Goal: Task Accomplishment & Management: Use online tool/utility

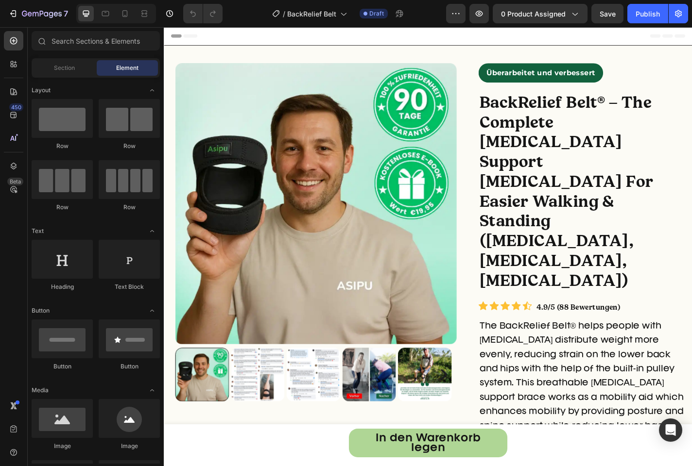
radio input "false"
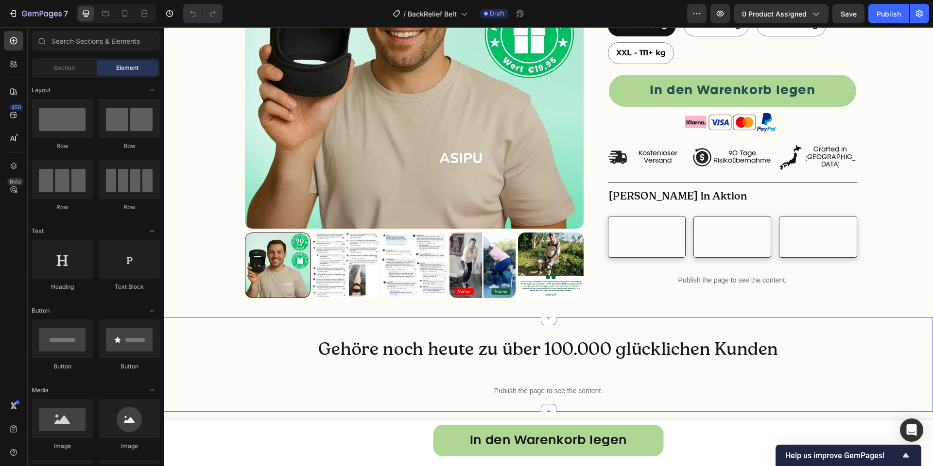
scroll to position [817, 0]
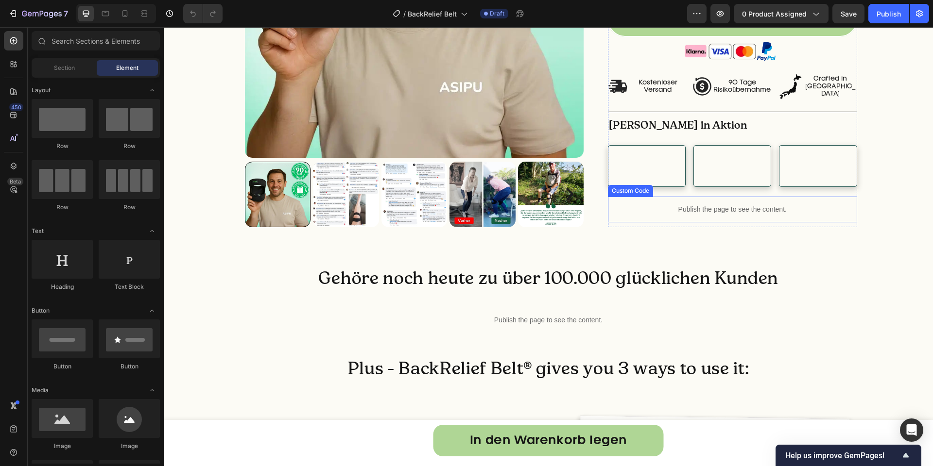
click at [671, 223] on div "Publish the page to see the content." at bounding box center [732, 210] width 249 height 26
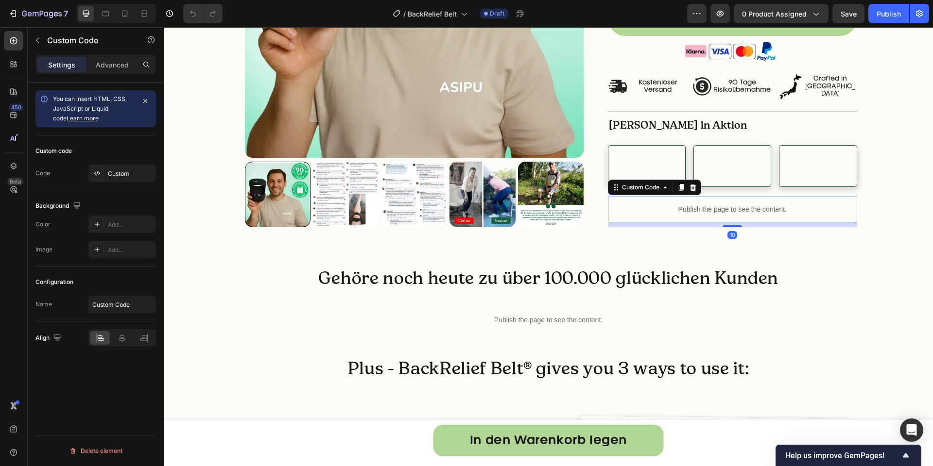
click at [671, 223] on div "Publish the page to see the content." at bounding box center [732, 210] width 249 height 26
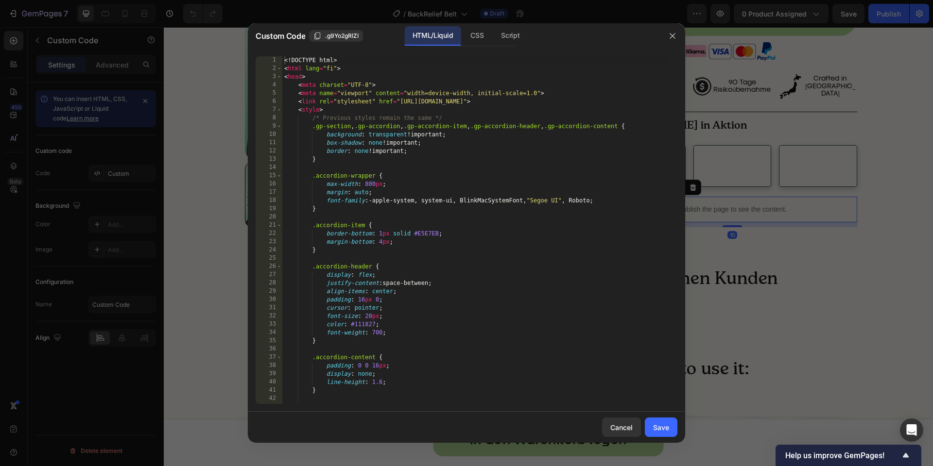
click at [565, 237] on div "<! DOCTYPE html > < html lang = "fi" > < head > < meta charset = "UTF-8" > < me…" at bounding box center [474, 238] width 385 height 364
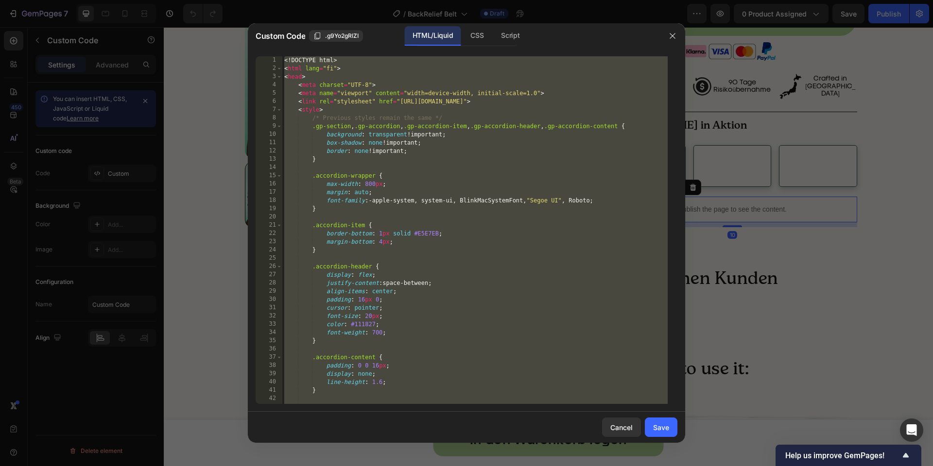
paste textarea "</div>"
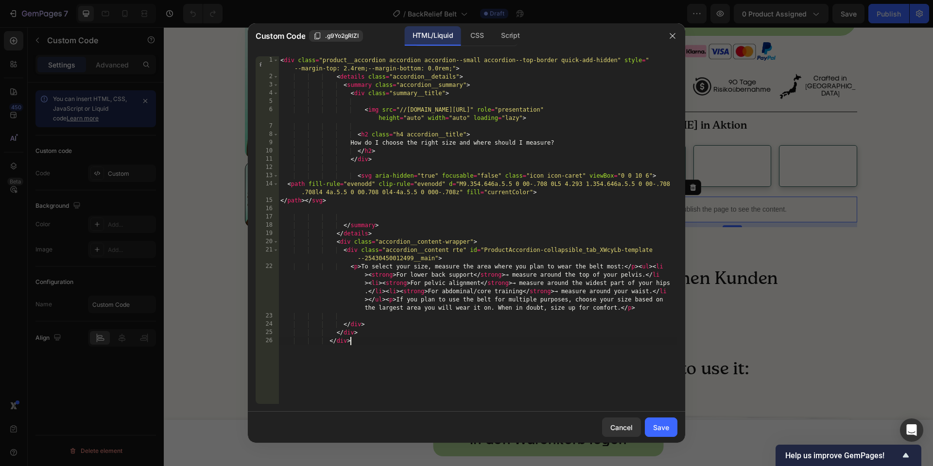
type textarea "</html>"
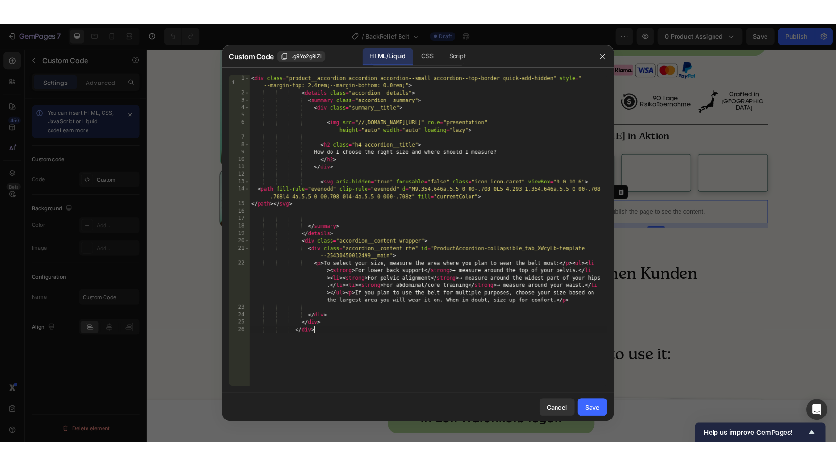
scroll to position [841, 0]
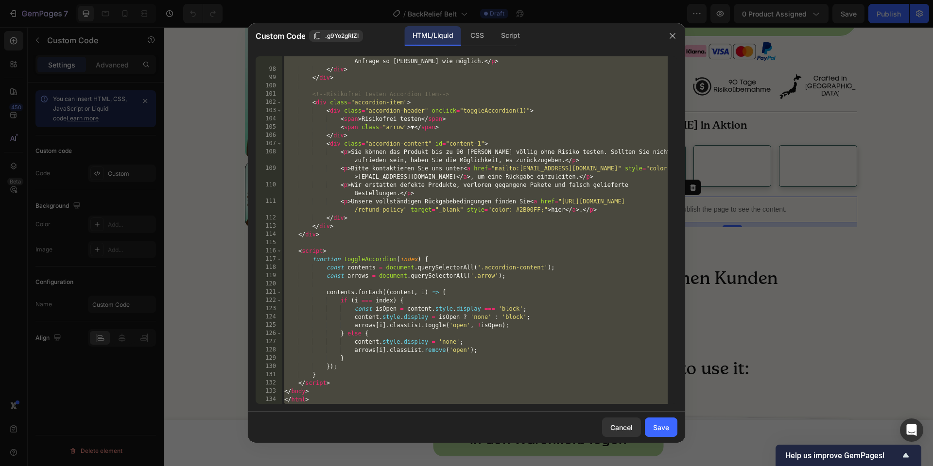
click at [220, 125] on div at bounding box center [466, 233] width 933 height 466
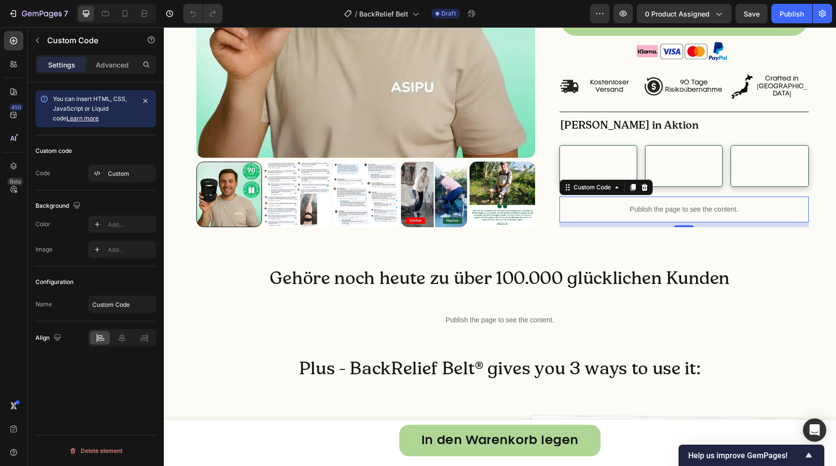
click at [621, 223] on div "Publish the page to see the content." at bounding box center [683, 210] width 249 height 26
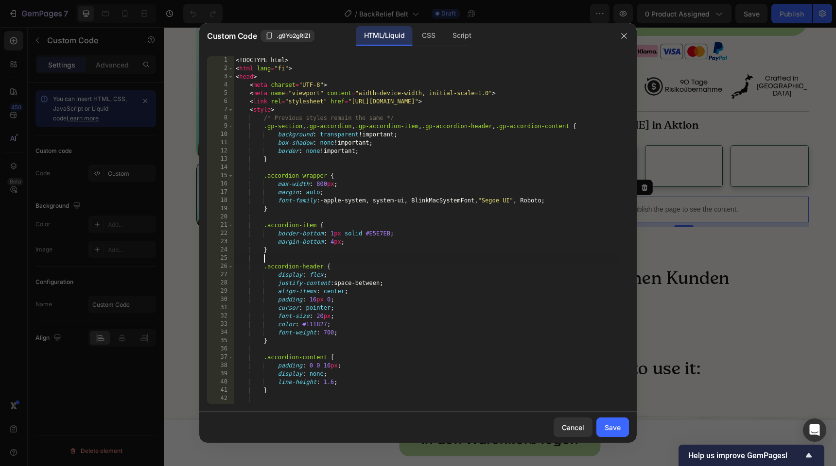
click at [499, 262] on div "<! DOCTYPE html > < html lang = "fi" > < head > < meta charset = "UTF-8" > < me…" at bounding box center [426, 238] width 385 height 364
type textarea "</html>"
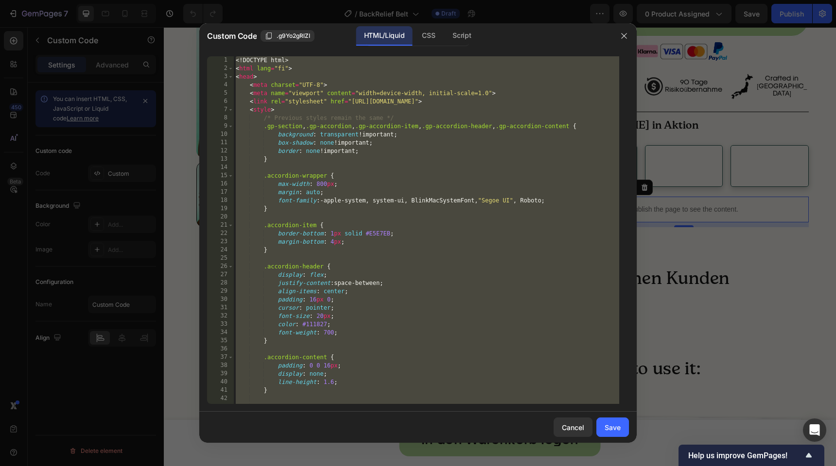
paste textarea
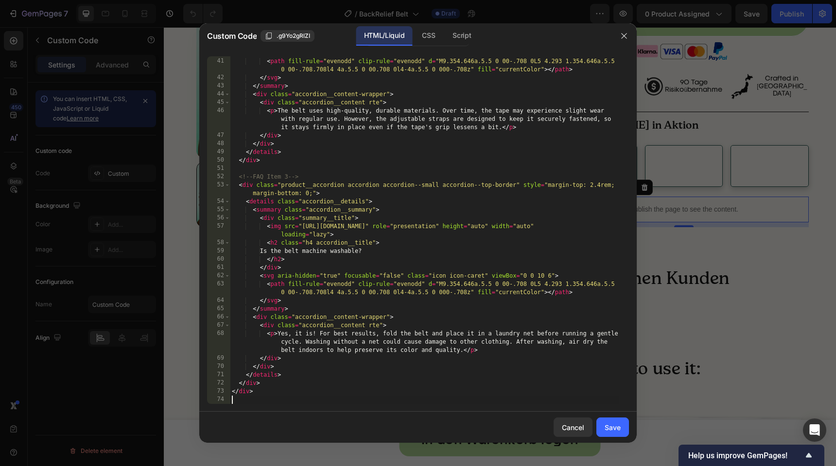
scroll to position [379, 0]
click at [608, 429] on div "Save" at bounding box center [612, 428] width 16 height 10
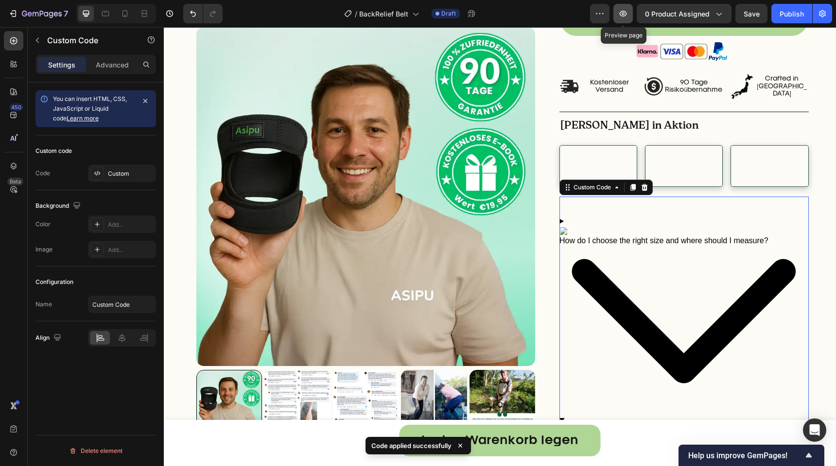
click at [620, 16] on icon "button" at bounding box center [623, 14] width 10 height 10
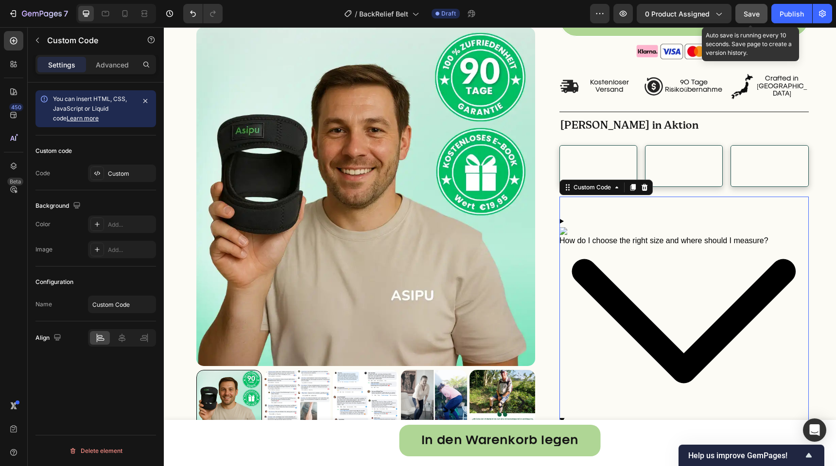
click at [691, 13] on span "Save" at bounding box center [751, 14] width 16 height 8
click at [691, 20] on button "Save" at bounding box center [751, 13] width 32 height 19
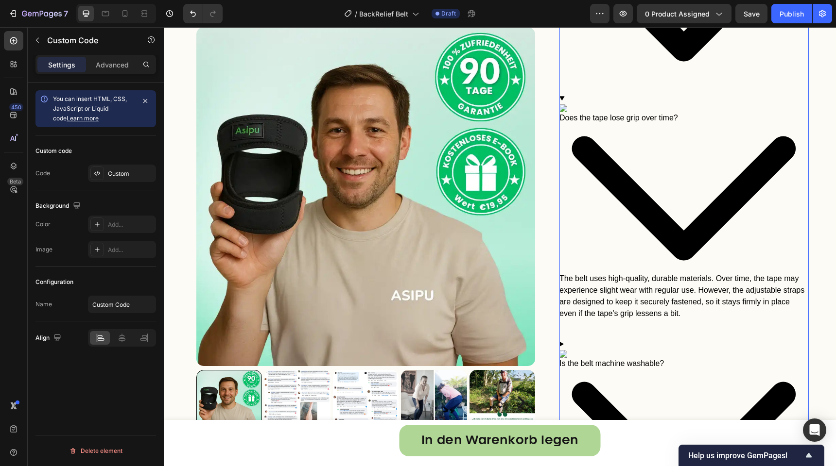
scroll to position [1140, 0]
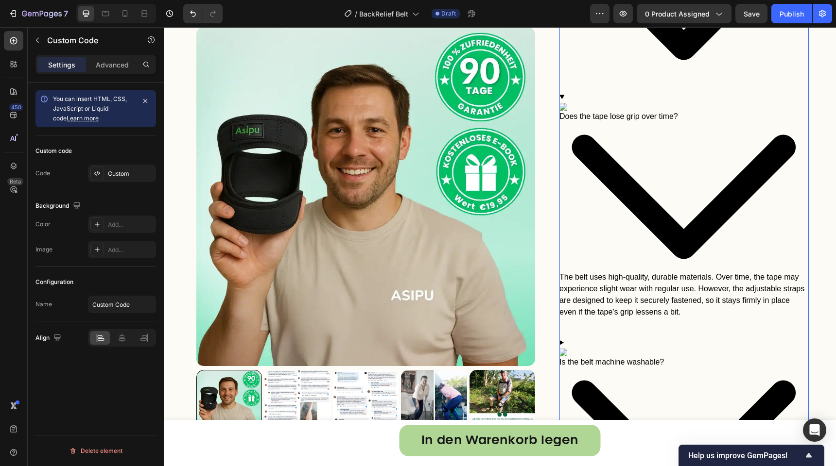
click at [646, 187] on icon at bounding box center [683, 197] width 249 height 150
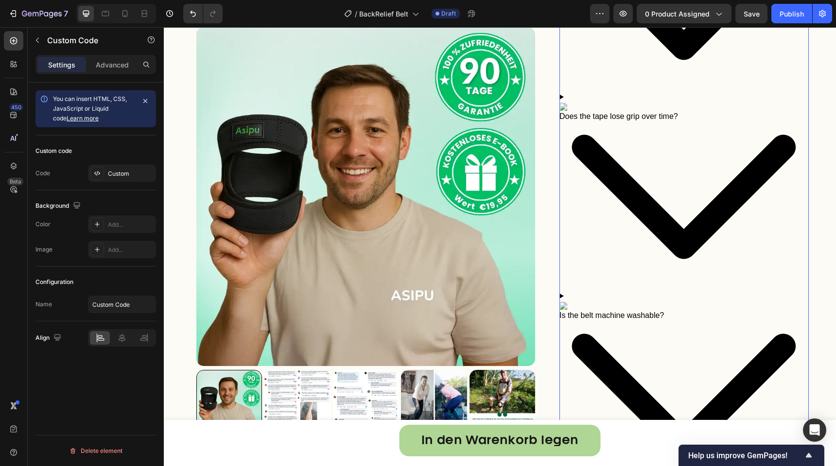
click at [638, 209] on icon at bounding box center [683, 197] width 249 height 150
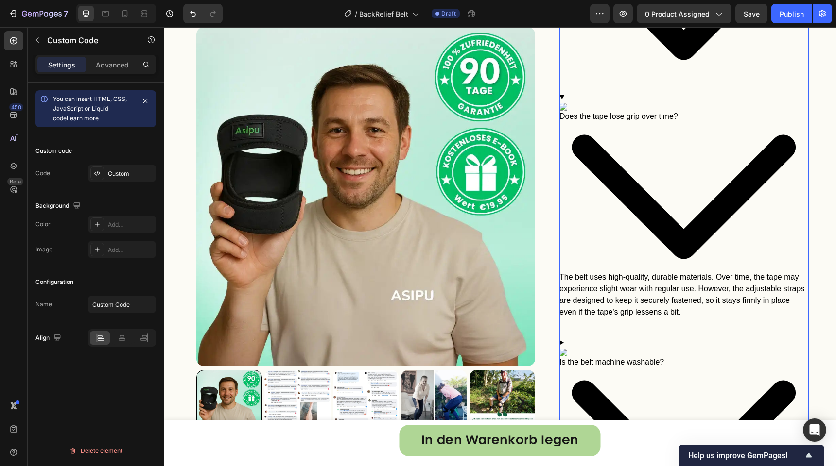
scroll to position [911, 0]
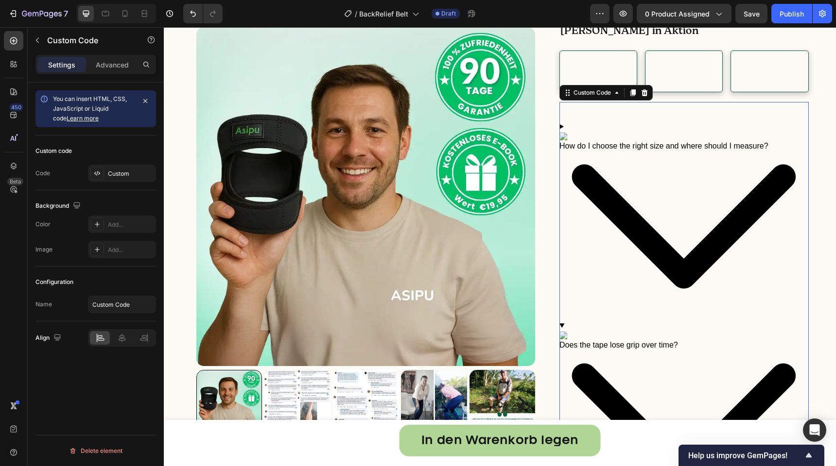
click at [606, 219] on icon at bounding box center [683, 227] width 249 height 150
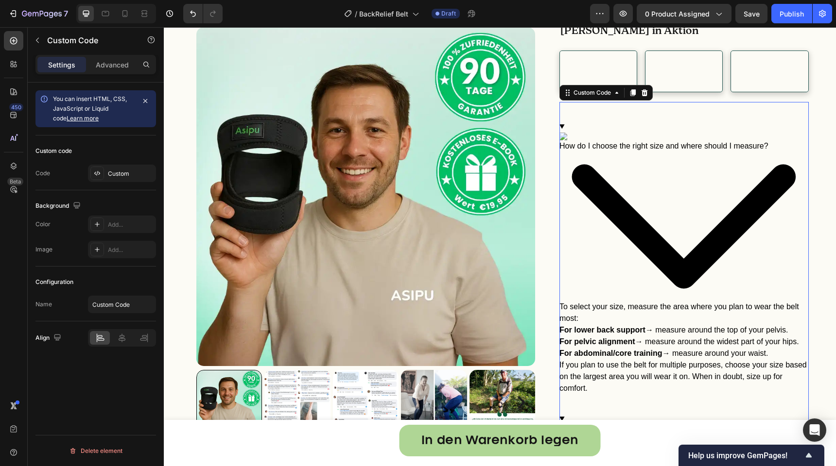
click at [606, 219] on icon at bounding box center [683, 227] width 249 height 150
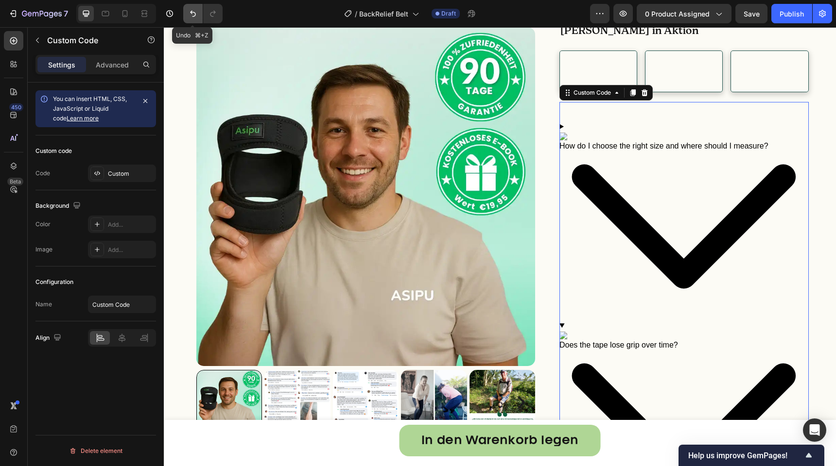
click at [189, 15] on icon "Undo/Redo" at bounding box center [193, 14] width 10 height 10
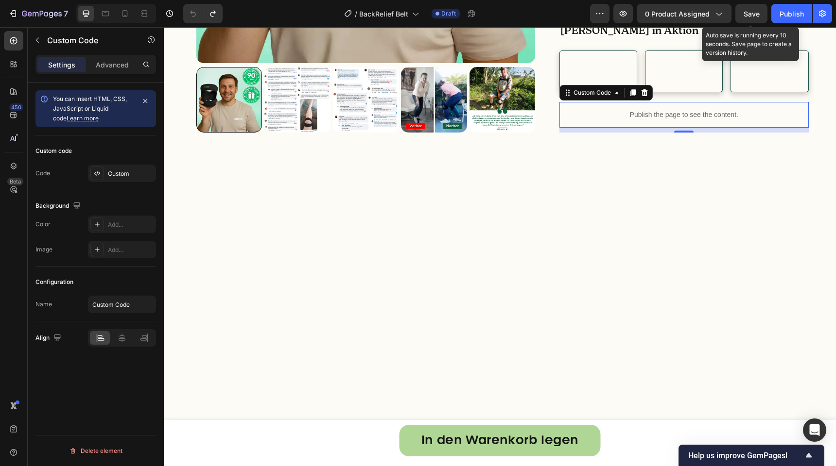
click at [691, 16] on span "Save" at bounding box center [751, 14] width 16 height 8
